Goal: Find specific page/section: Find specific page/section

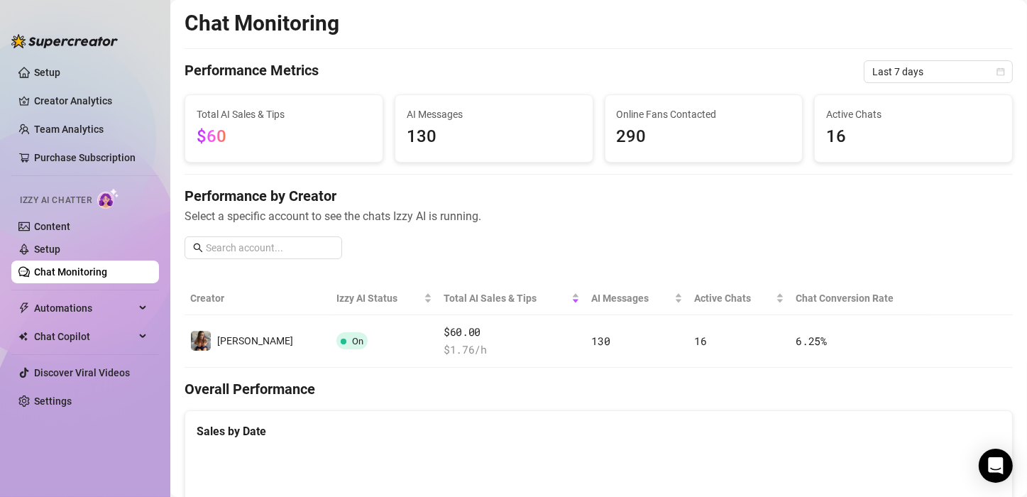
scroll to position [716, 0]
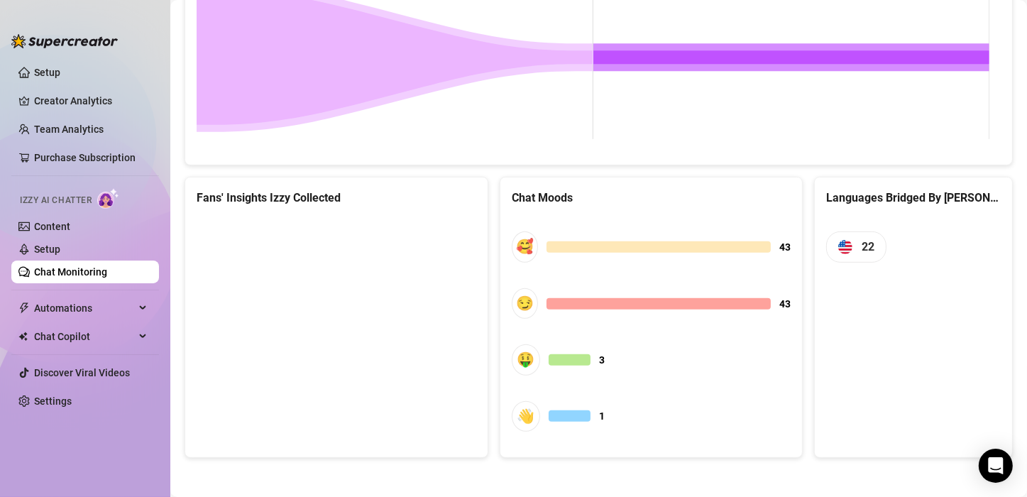
click at [92, 267] on link "Chat Monitoring" at bounding box center [70, 271] width 73 height 11
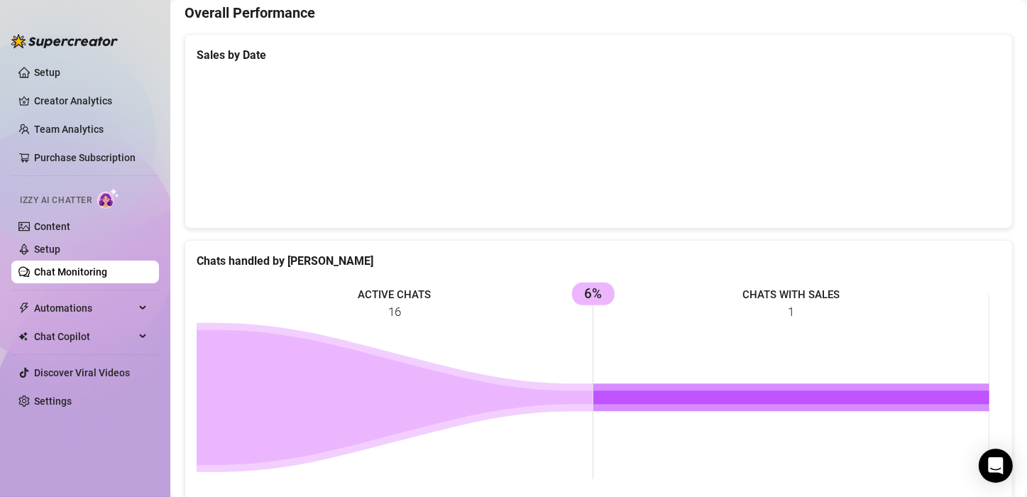
scroll to position [0, 0]
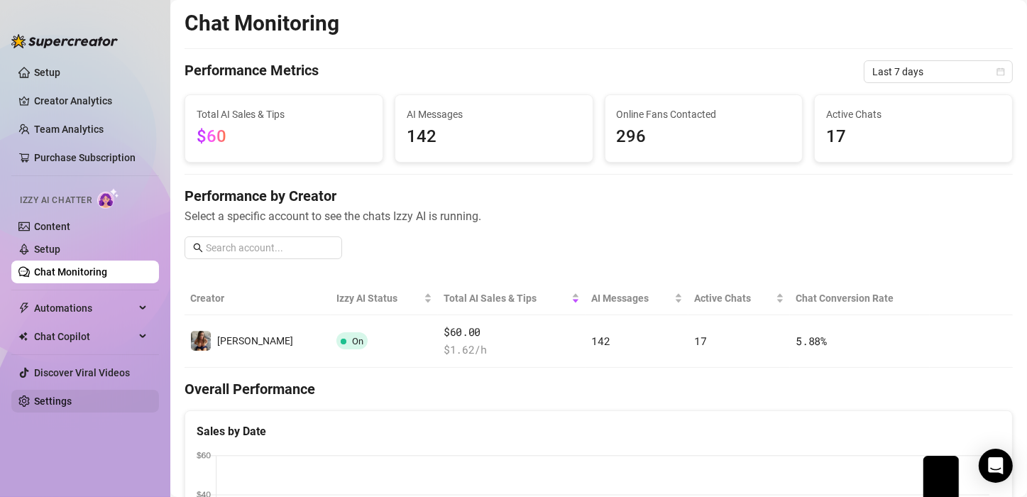
click at [36, 395] on link "Settings" at bounding box center [53, 400] width 38 height 11
